Goal: Information Seeking & Learning: Learn about a topic

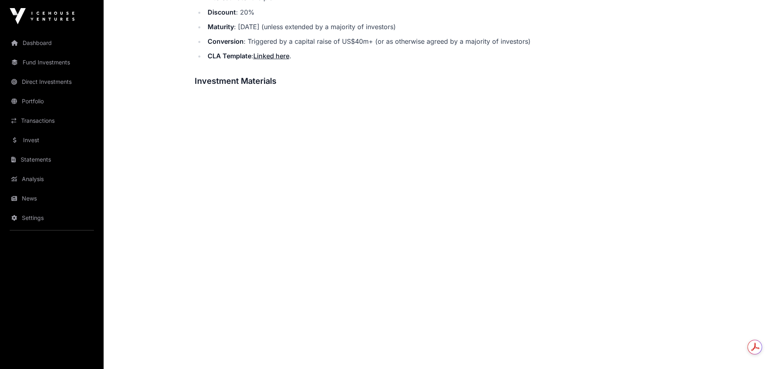
scroll to position [486, 0]
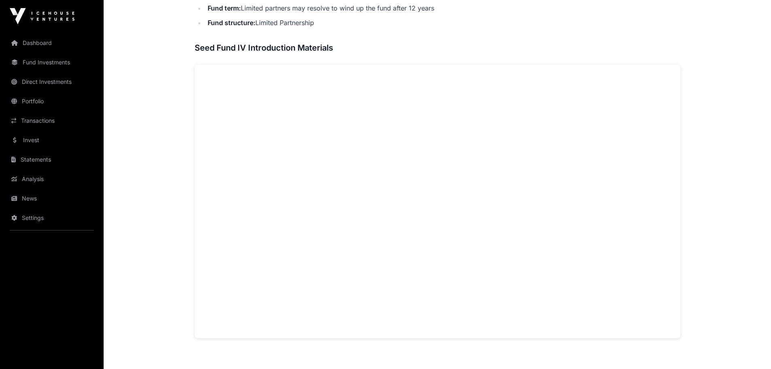
scroll to position [526, 0]
